Goal: Information Seeking & Learning: Learn about a topic

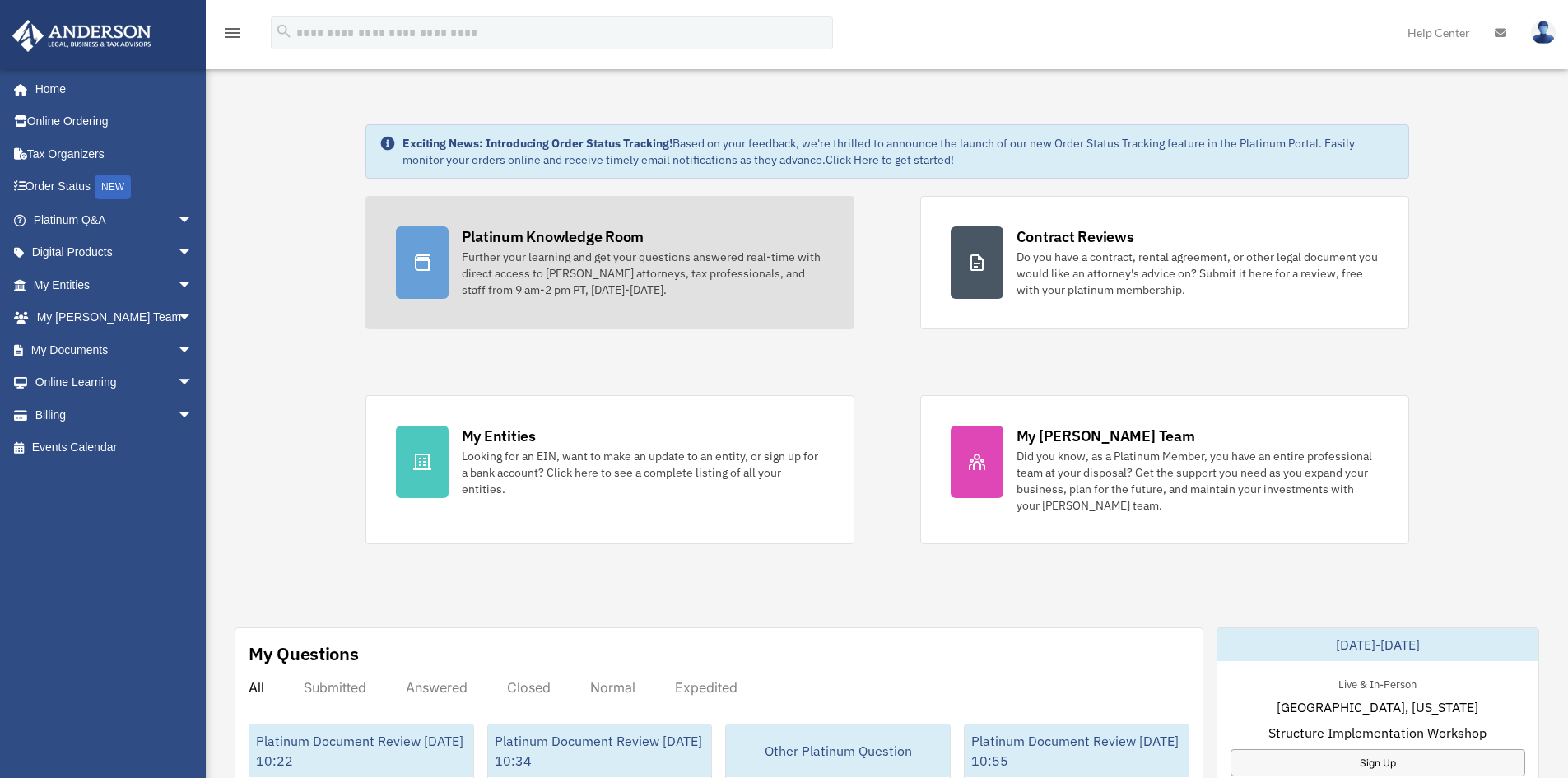
click at [544, 261] on div "Further your learning and get your questions answered real-time with direct acc…" at bounding box center [642, 273] width 362 height 50
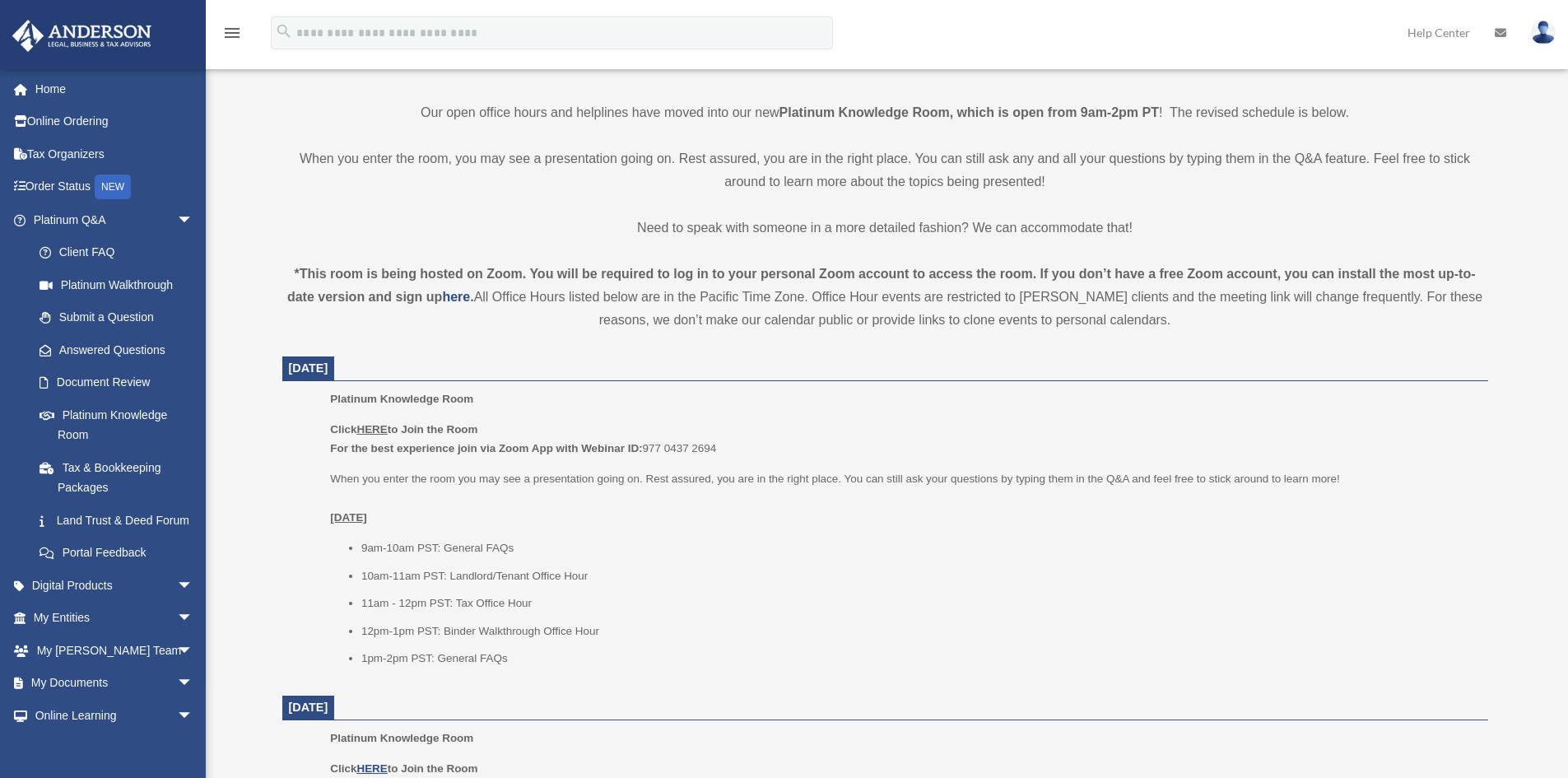
scroll to position [494, 0]
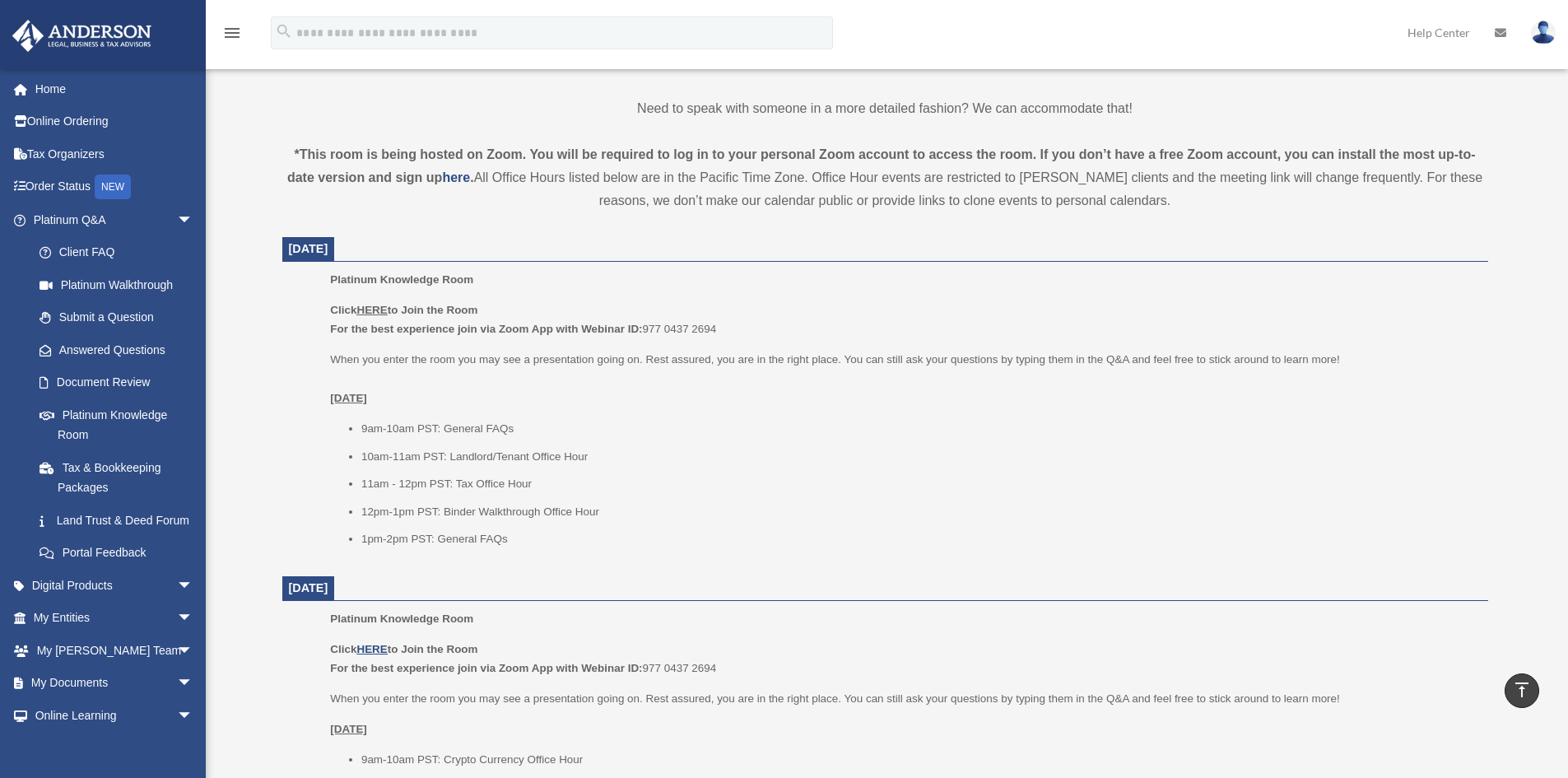
click at [374, 307] on u "HERE" at bounding box center [371, 309] width 30 height 13
click at [368, 308] on u "HERE" at bounding box center [371, 309] width 30 height 13
click at [303, 323] on ul "Platinum Knowledge Room Click HERE to Join the Room For the best experience joi…" at bounding box center [885, 415] width 1183 height 290
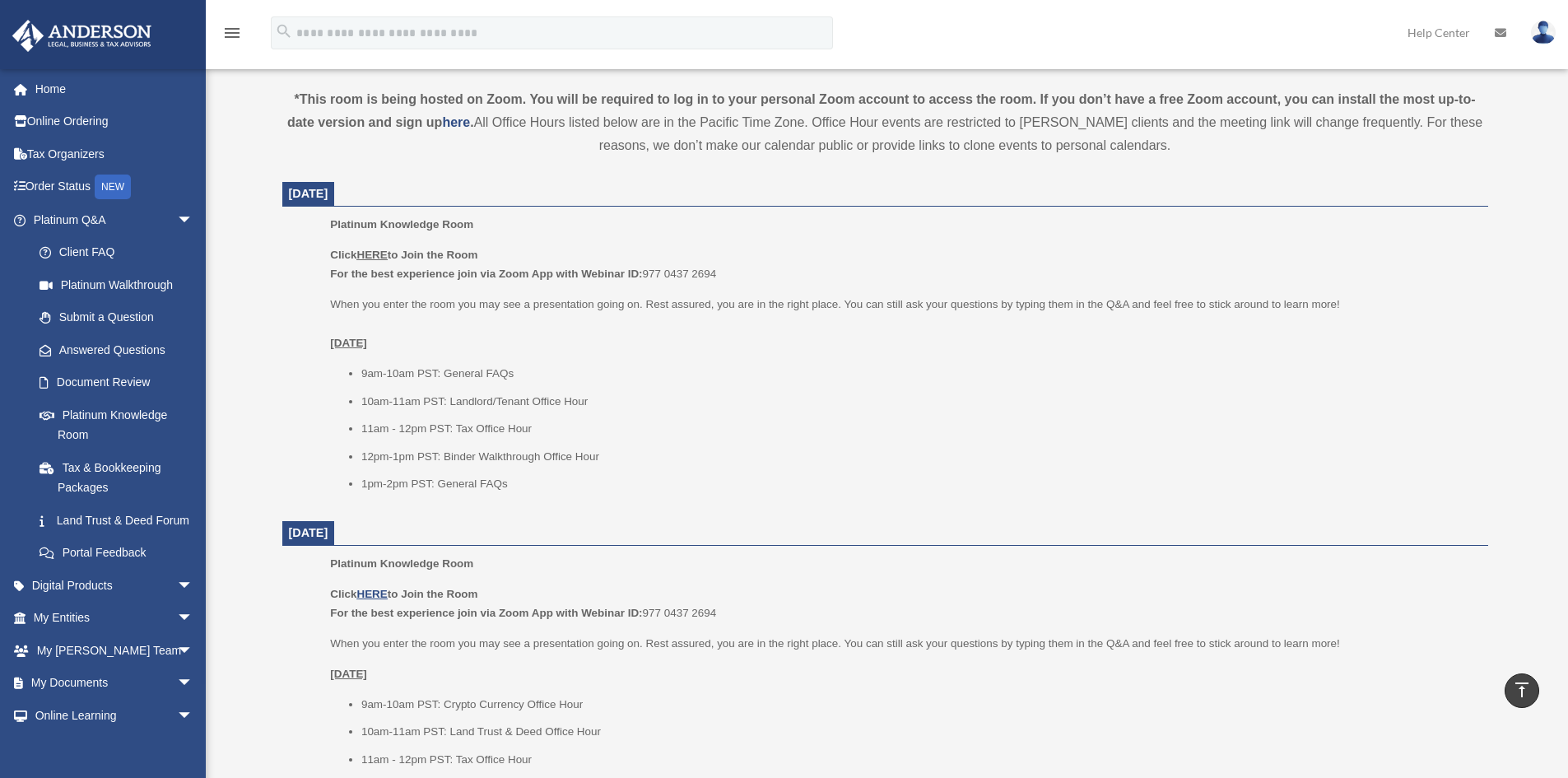
scroll to position [577, 0]
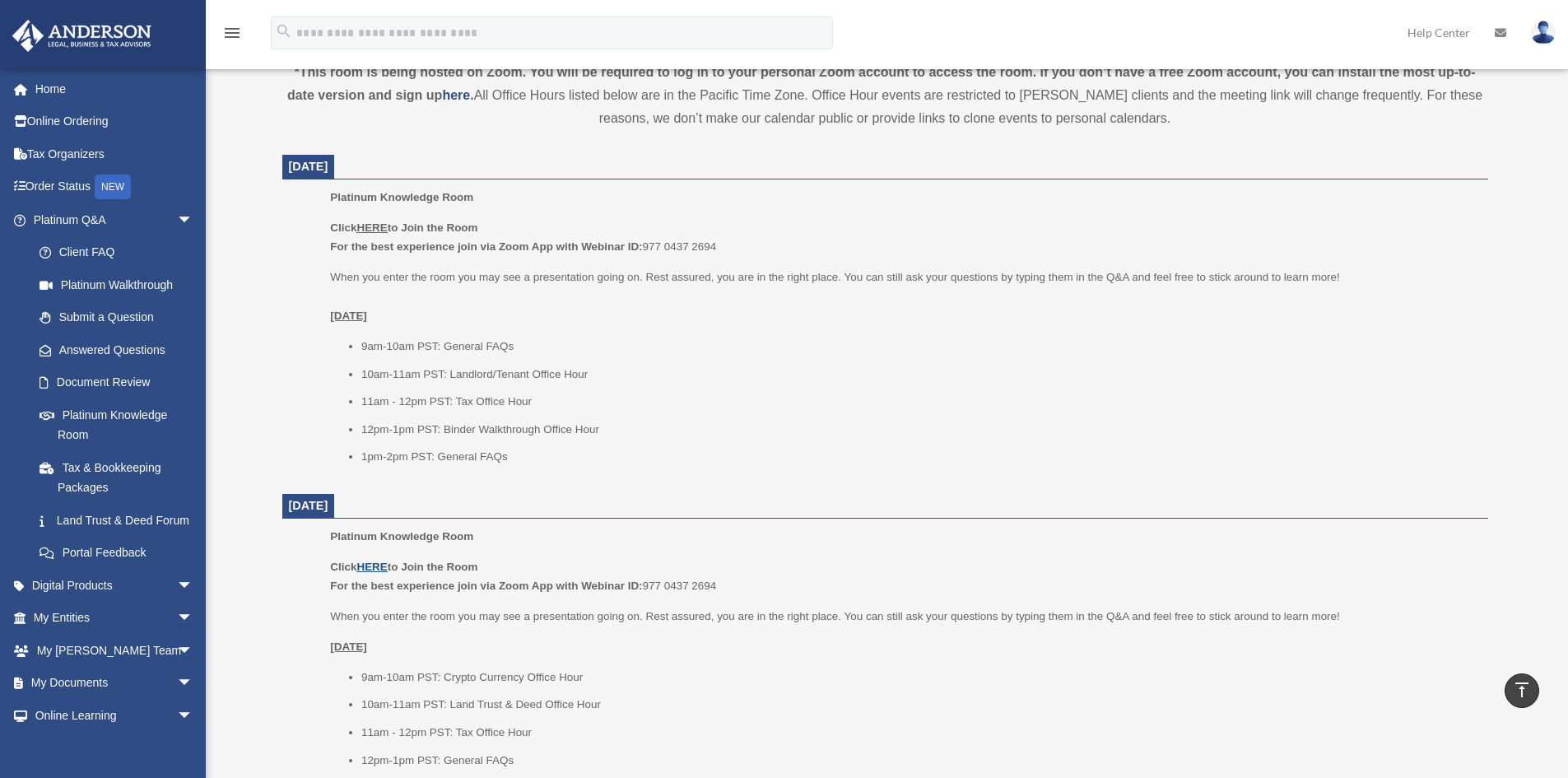
click at [371, 563] on u "HERE" at bounding box center [371, 567] width 30 height 13
click at [374, 563] on u "HERE" at bounding box center [371, 567] width 30 height 13
